Goal: Task Accomplishment & Management: Use online tool/utility

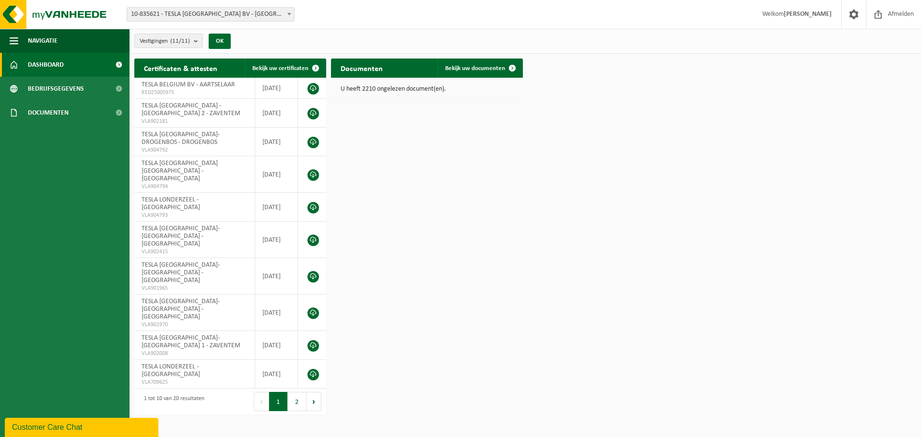
click at [284, 17] on span "10-835621 - TESLA [GEOGRAPHIC_DATA] BV - [GEOGRAPHIC_DATA]" at bounding box center [210, 14] width 167 height 13
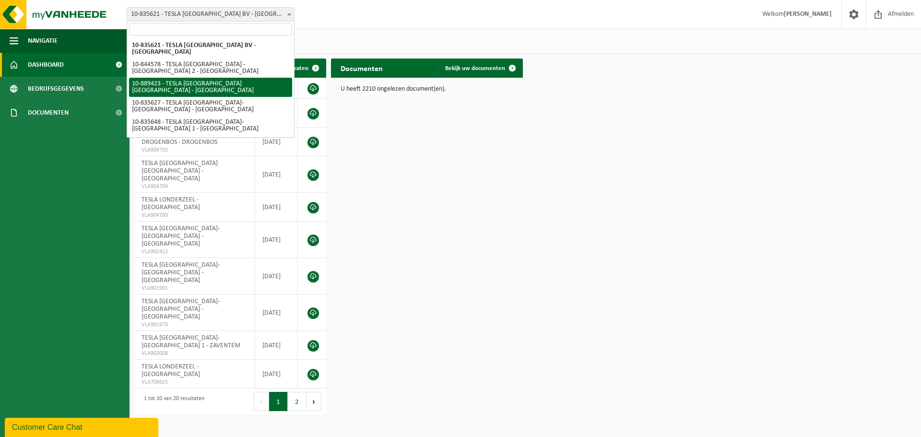
select select "113931"
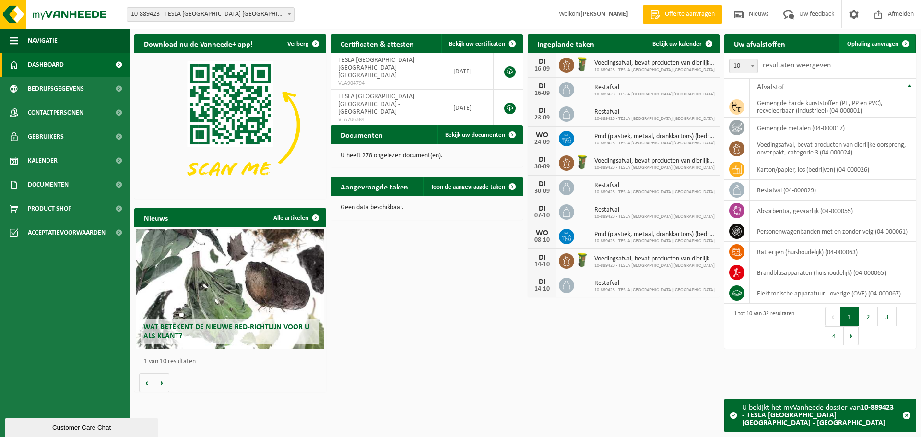
click at [859, 44] on span "Ophaling aanvragen" at bounding box center [872, 44] width 51 height 6
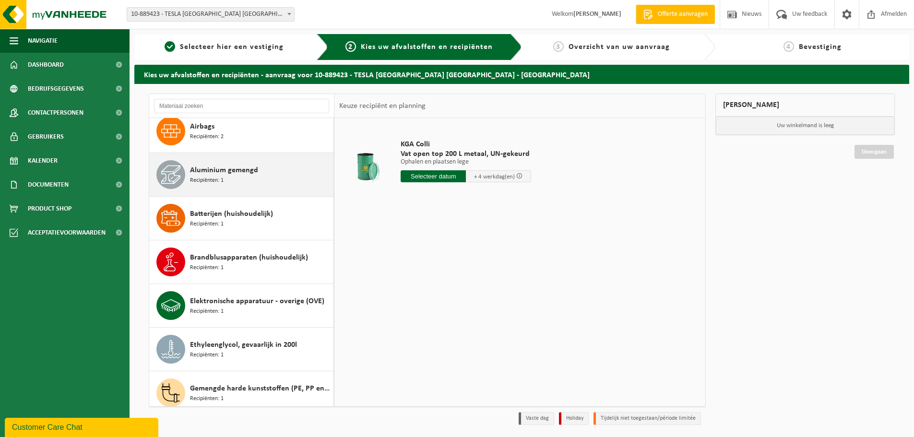
click at [221, 173] on span "Aluminium gemengd" at bounding box center [224, 170] width 68 height 12
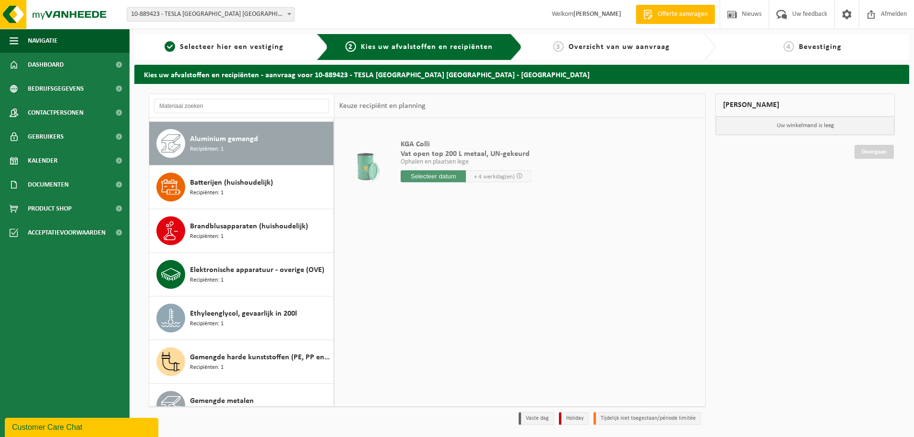
scroll to position [131, 0]
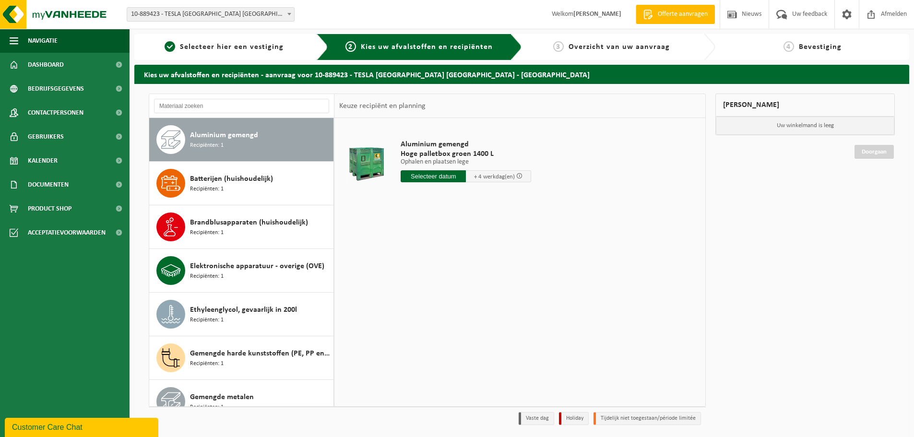
click at [448, 170] on input "text" at bounding box center [432, 176] width 65 height 12
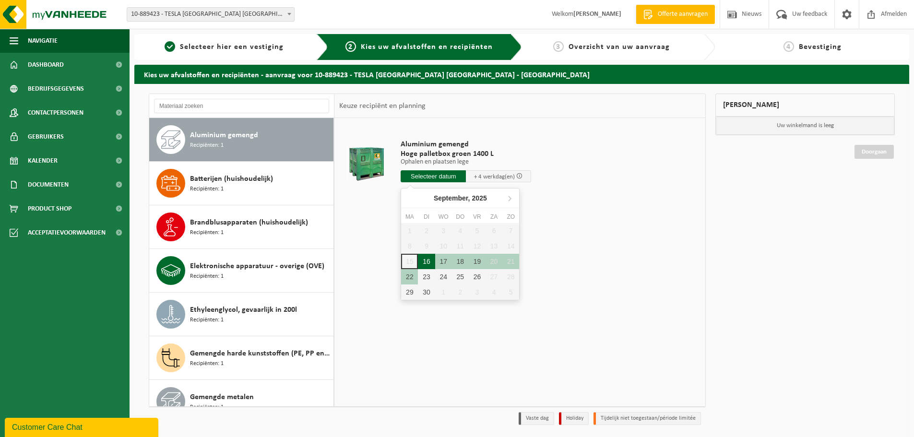
click at [426, 263] on div "16" at bounding box center [426, 261] width 17 height 15
type input "Van 2025-09-16"
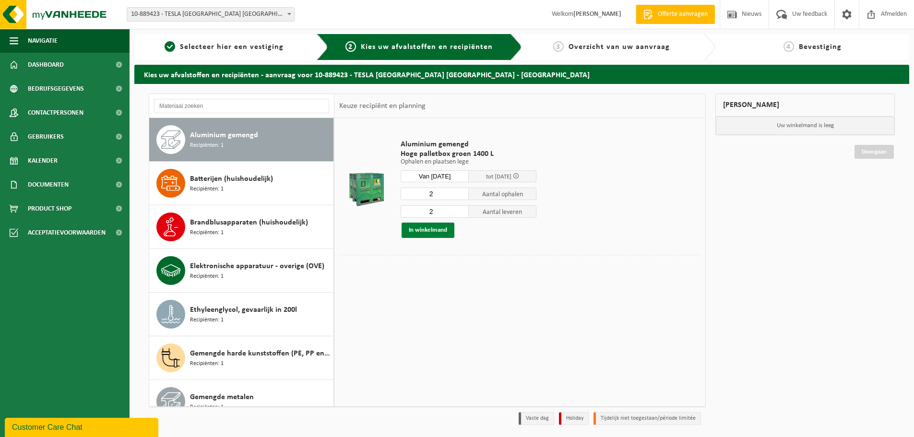
click at [427, 228] on button "In winkelmand" at bounding box center [427, 230] width 53 height 15
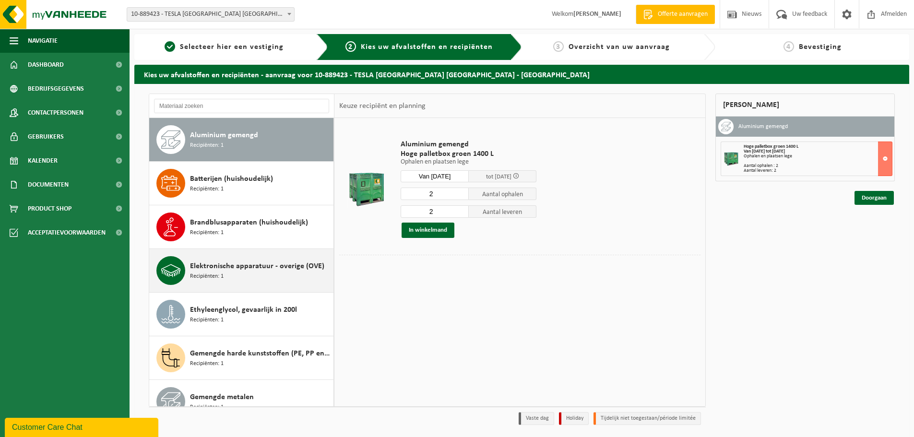
click at [226, 269] on span "Elektronische apparatuur - overige (OVE)" at bounding box center [257, 266] width 134 height 12
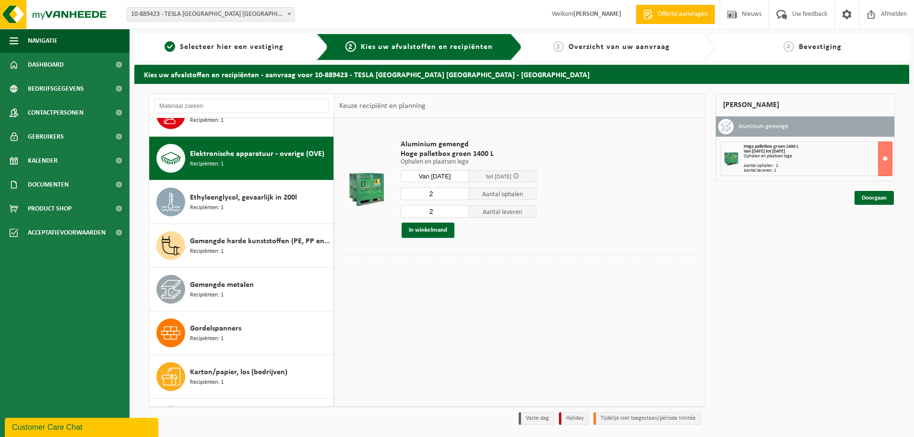
scroll to position [262, 0]
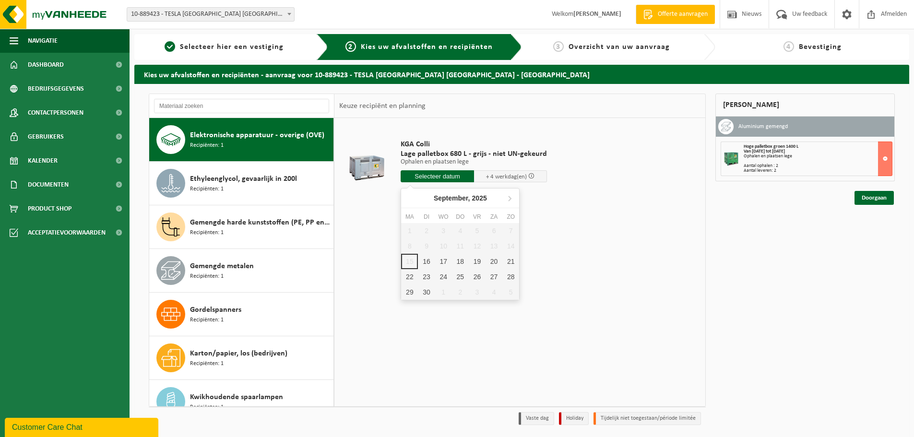
click at [428, 174] on input "text" at bounding box center [436, 176] width 73 height 12
click at [425, 263] on div "16" at bounding box center [426, 261] width 17 height 15
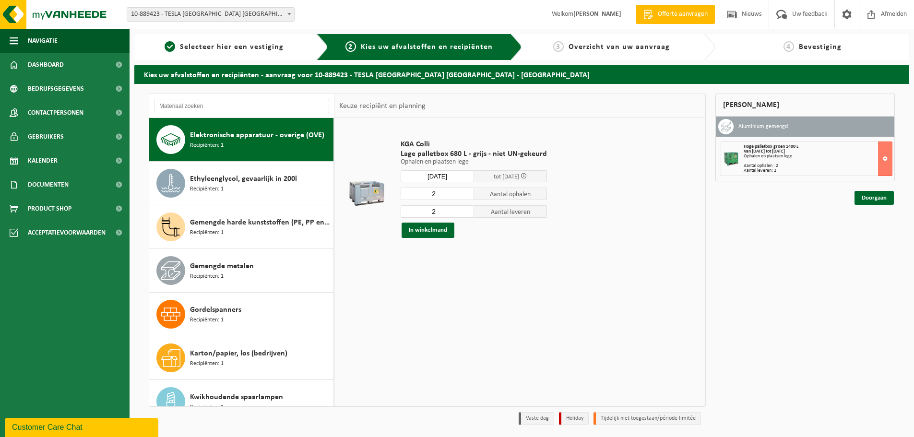
type input "Van 2025-09-16"
type input "1"
click at [464, 195] on input "1" at bounding box center [436, 194] width 73 height 12
type input "1"
click at [465, 215] on input "1" at bounding box center [436, 211] width 73 height 12
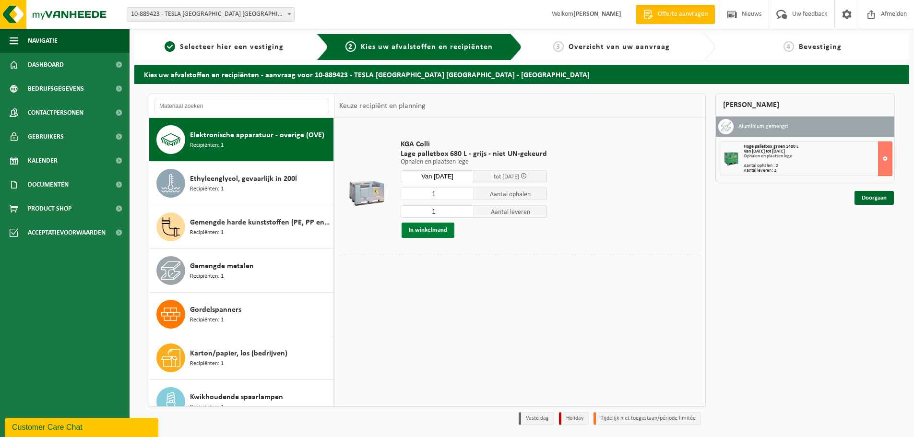
click at [429, 228] on button "In winkelmand" at bounding box center [427, 230] width 53 height 15
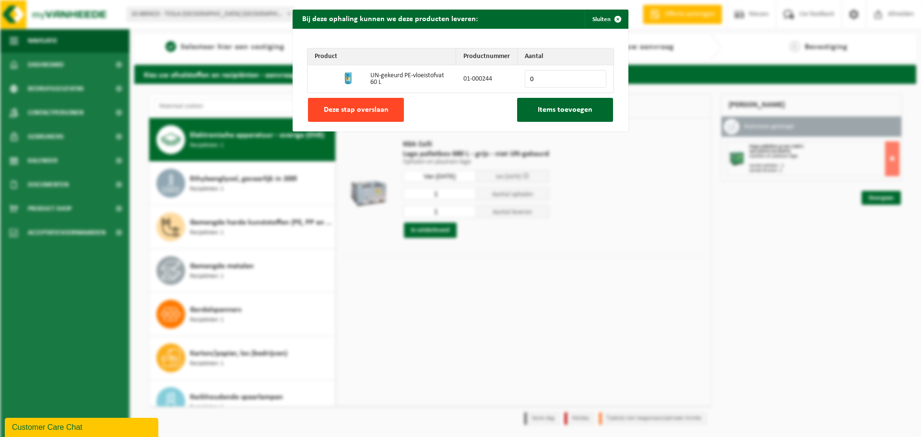
click at [360, 111] on span "Deze stap overslaan" at bounding box center [356, 110] width 65 height 8
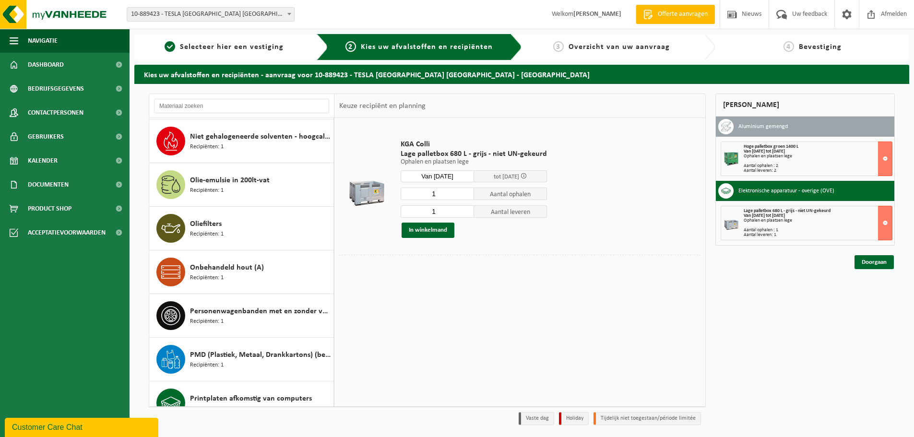
scroll to position [741, 0]
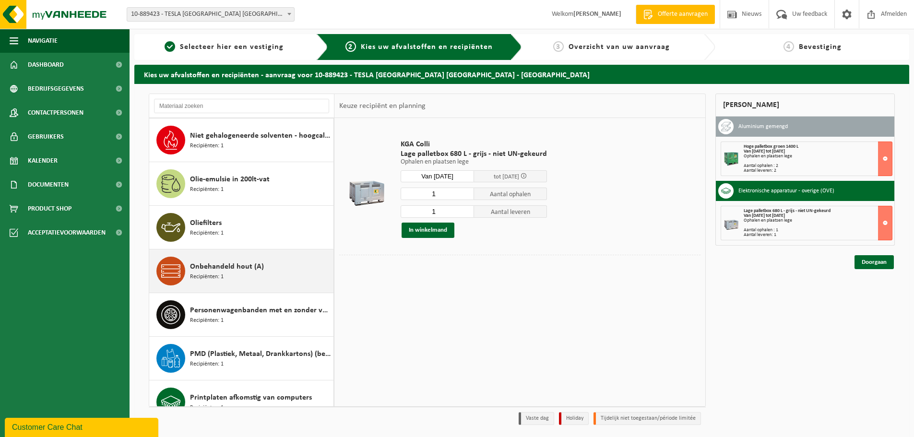
click at [236, 271] on span "Onbehandeld hout (A)" at bounding box center [227, 267] width 74 height 12
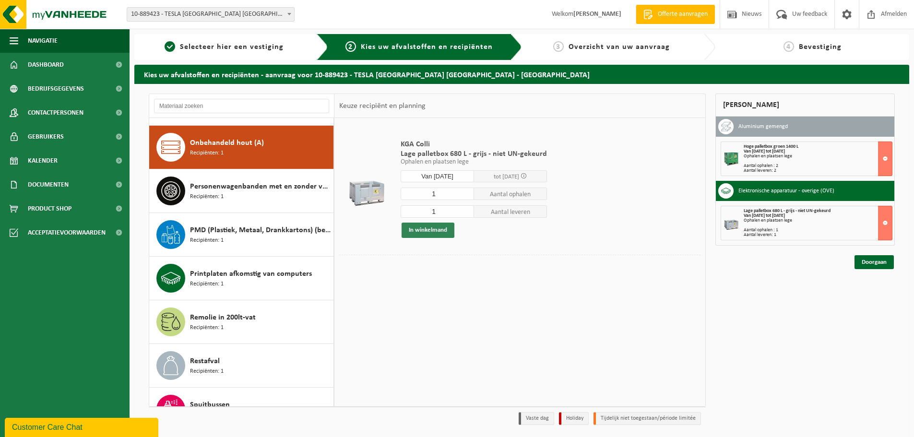
scroll to position [873, 0]
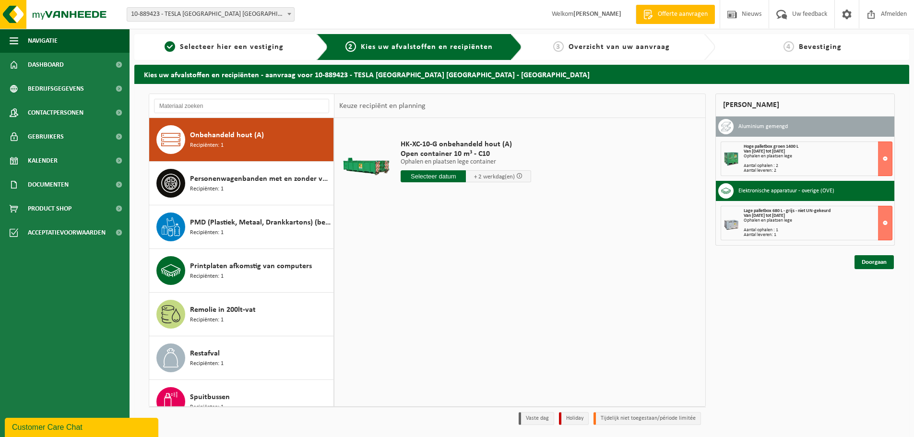
click at [425, 173] on input "text" at bounding box center [432, 176] width 65 height 12
click at [430, 259] on div "16" at bounding box center [426, 261] width 17 height 15
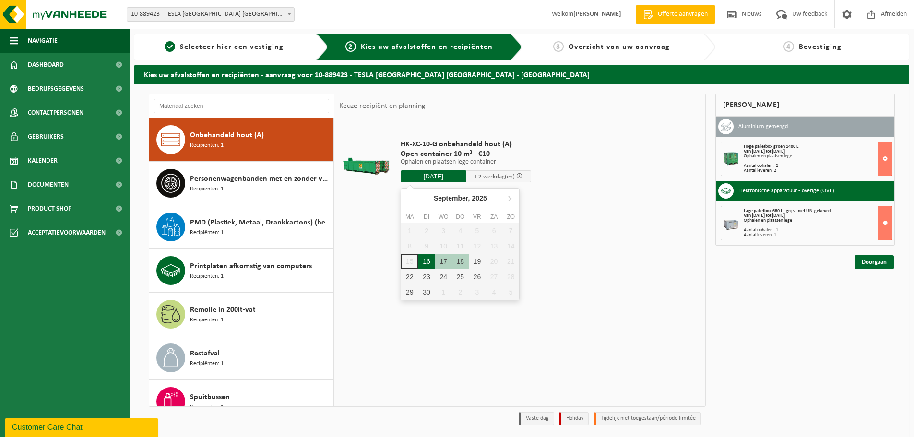
type input "Van 2025-09-16"
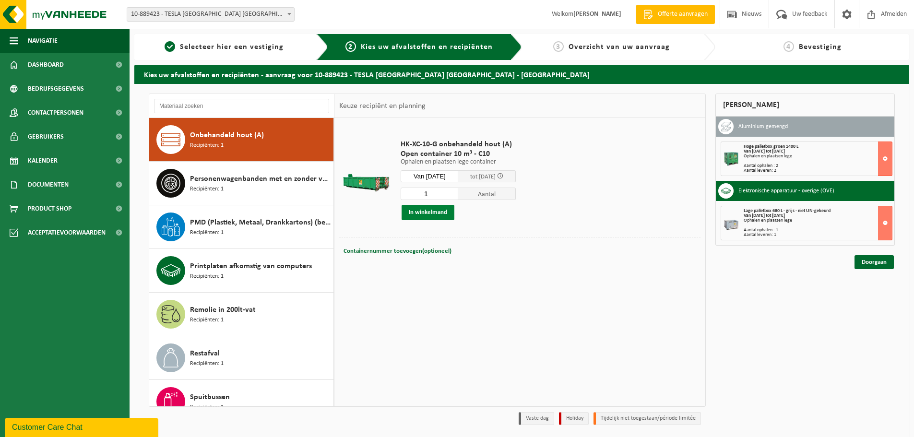
click at [438, 211] on button "In winkelmand" at bounding box center [427, 212] width 53 height 15
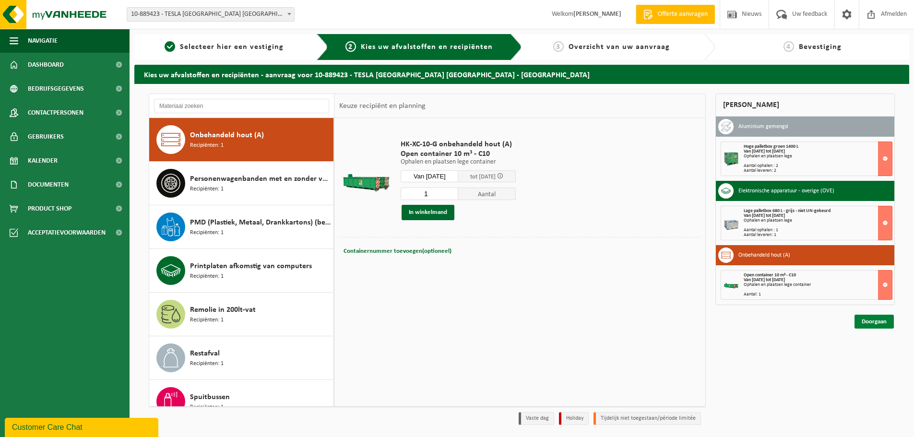
click at [869, 321] on link "Doorgaan" at bounding box center [873, 322] width 39 height 14
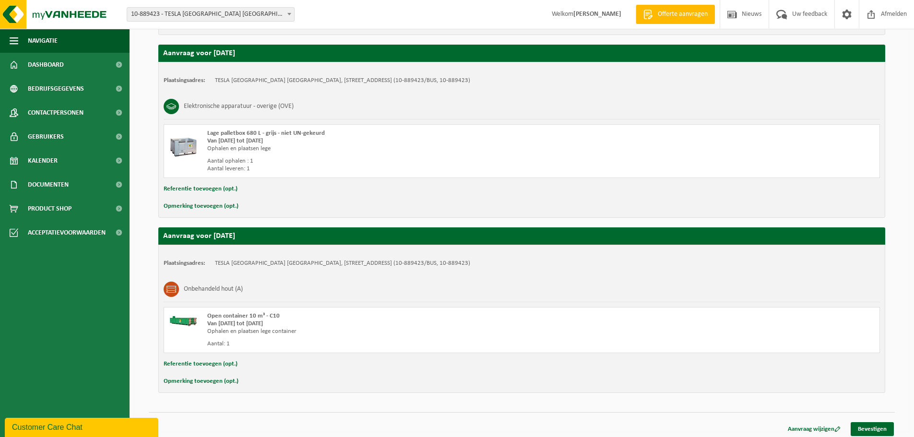
scroll to position [340, 0]
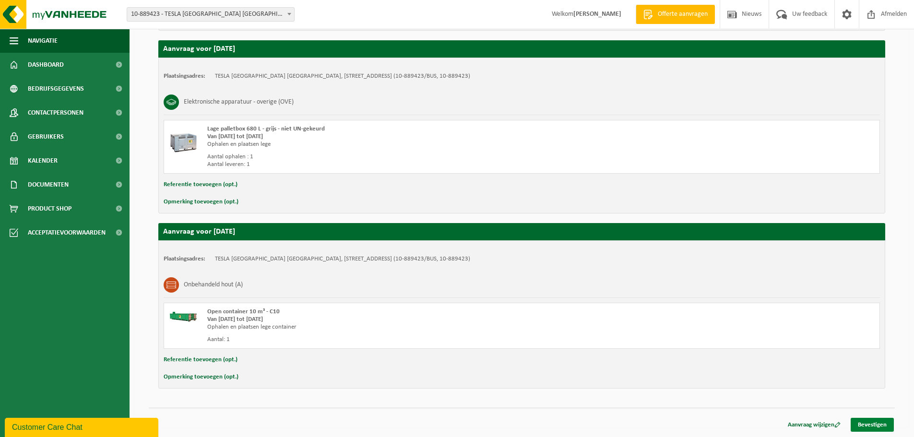
click at [880, 423] on link "Bevestigen" at bounding box center [871, 425] width 43 height 14
